Goal: Task Accomplishment & Management: Use online tool/utility

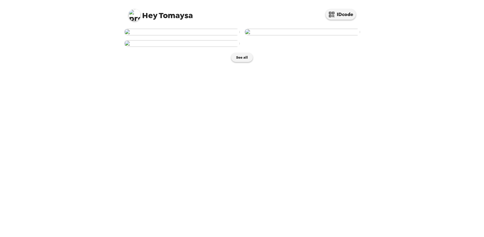
click at [199, 35] on img at bounding box center [181, 32] width 115 height 7
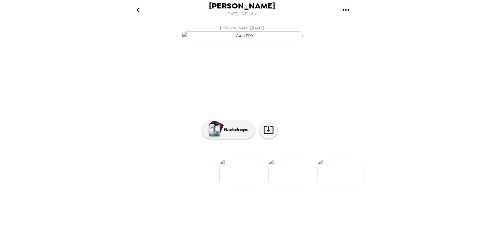
scroll to position [24, 0]
click at [233, 133] on p "Backdrops" at bounding box center [235, 129] width 28 height 7
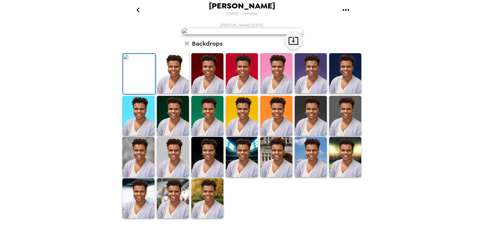
scroll to position [138, 0]
click at [171, 173] on img at bounding box center [173, 157] width 32 height 40
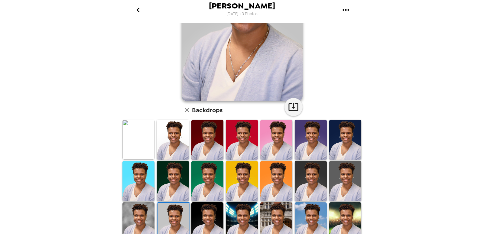
scroll to position [91, 0]
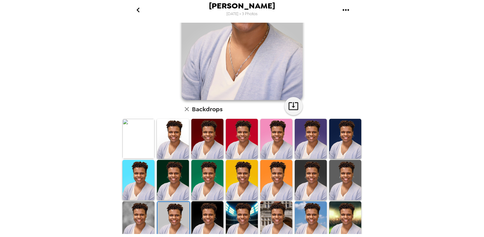
click at [142, 211] on img at bounding box center [138, 221] width 32 height 40
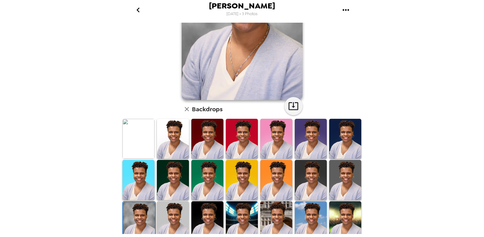
scroll to position [0, 0]
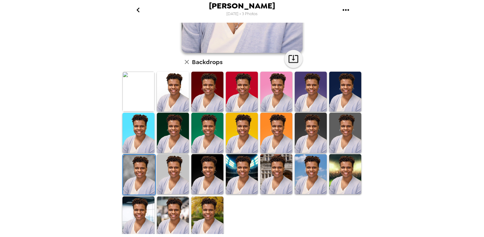
click at [172, 171] on img at bounding box center [173, 174] width 32 height 40
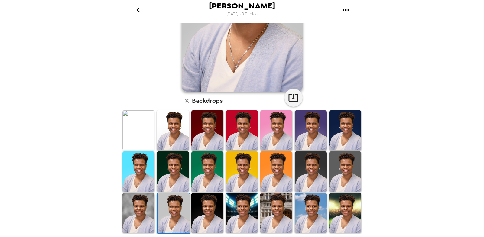
scroll to position [17, 0]
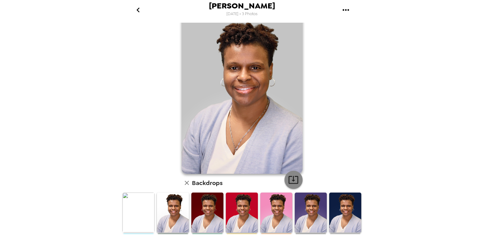
click at [292, 177] on icon "button" at bounding box center [293, 179] width 11 height 11
